Goal: Information Seeking & Learning: Learn about a topic

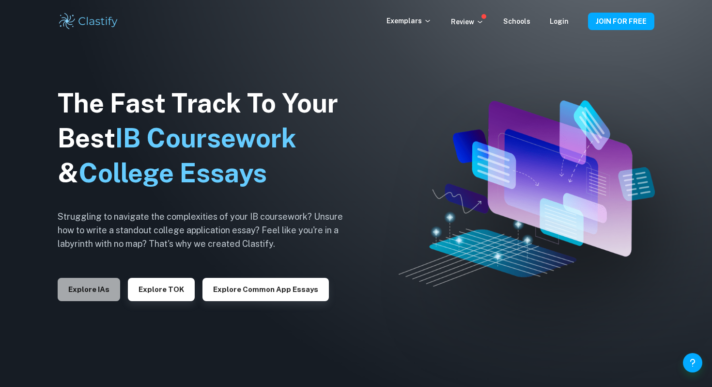
click at [84, 282] on button "Explore IAs" at bounding box center [89, 289] width 63 height 23
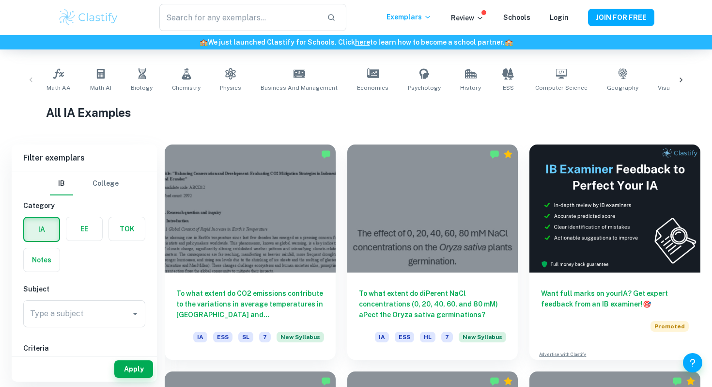
scroll to position [182, 0]
click at [98, 88] on span "Math AI" at bounding box center [100, 87] width 21 height 9
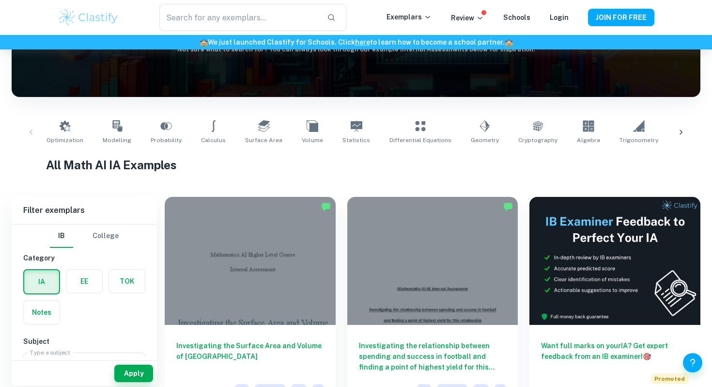
scroll to position [128, 0]
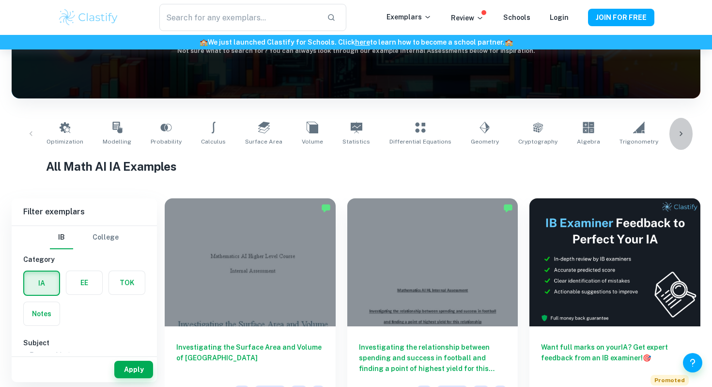
click at [682, 133] on icon at bounding box center [681, 133] width 3 height 5
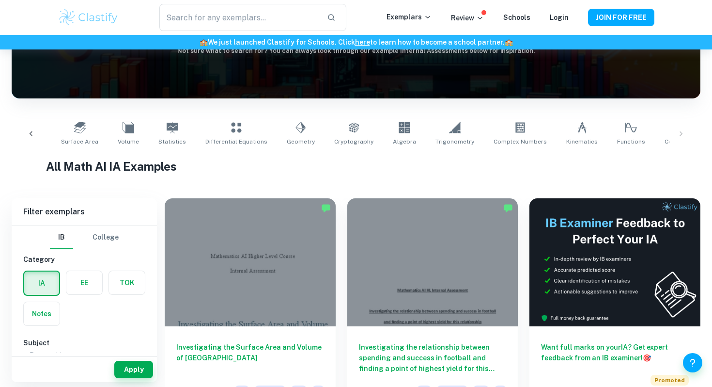
click at [681, 129] on div "Optimization Modelling Probability Calculus Surface Area Volume Statistics Diff…" at bounding box center [355, 134] width 673 height 32
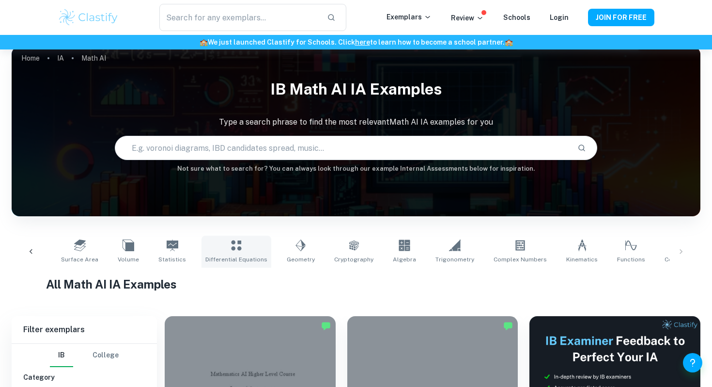
scroll to position [8, 0]
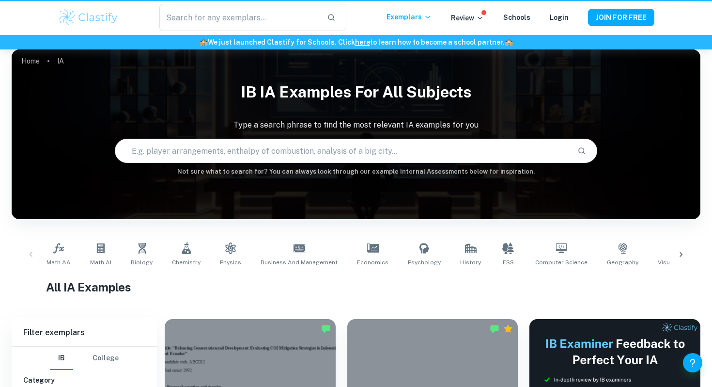
scroll to position [182, 0]
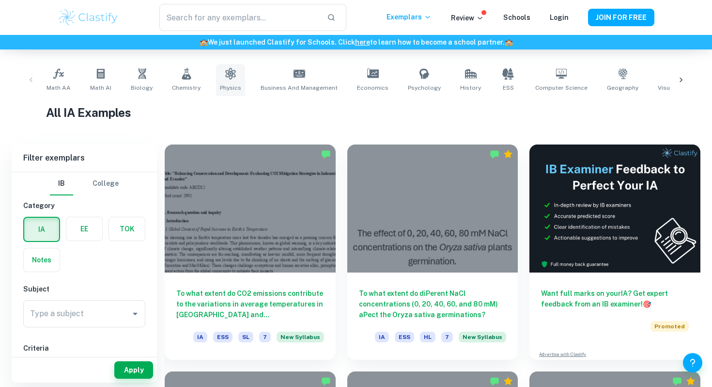
click at [220, 86] on span "Physics" at bounding box center [230, 87] width 21 height 9
